Goal: Information Seeking & Learning: Learn about a topic

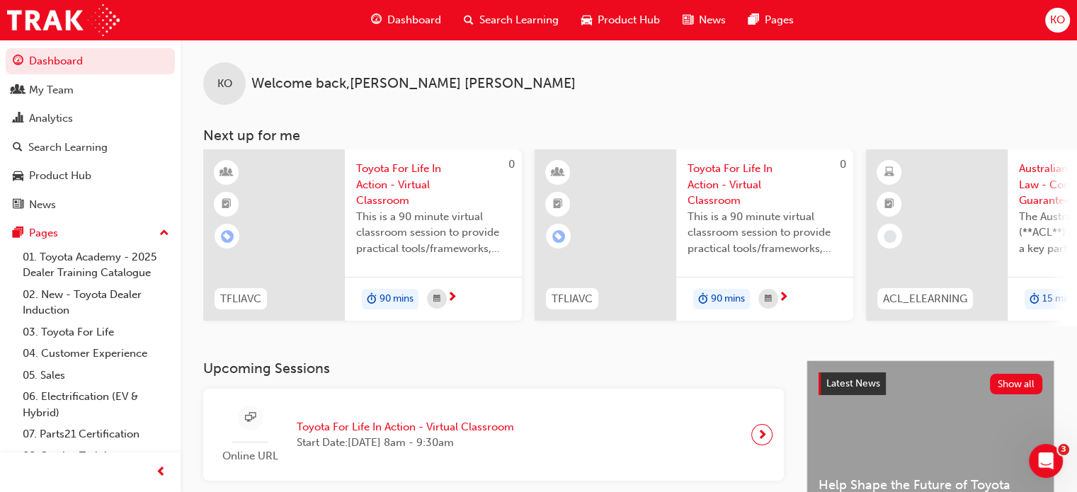
click at [464, 21] on span "search-icon" at bounding box center [469, 20] width 10 height 18
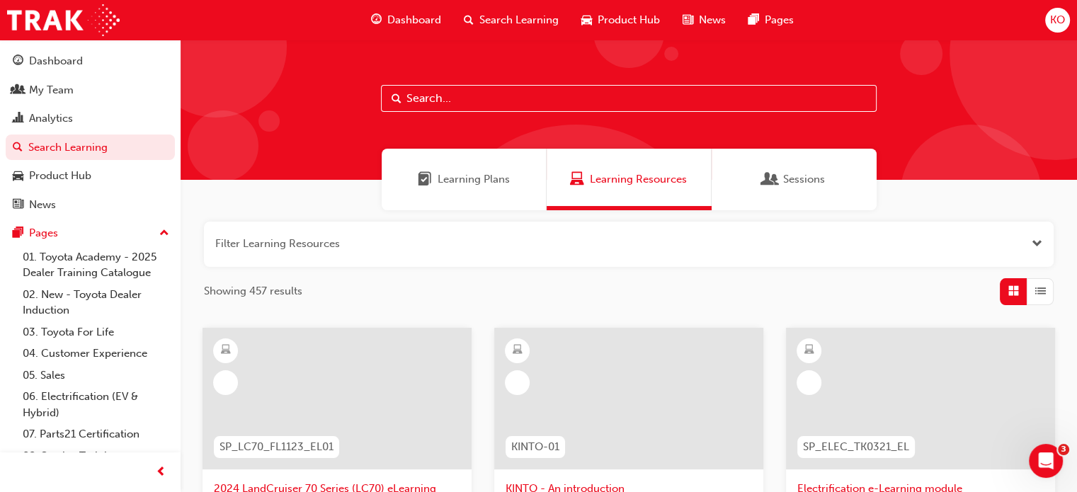
click at [520, 103] on input "text" at bounding box center [629, 98] width 496 height 27
type input "warr"
